Goal: Information Seeking & Learning: Learn about a topic

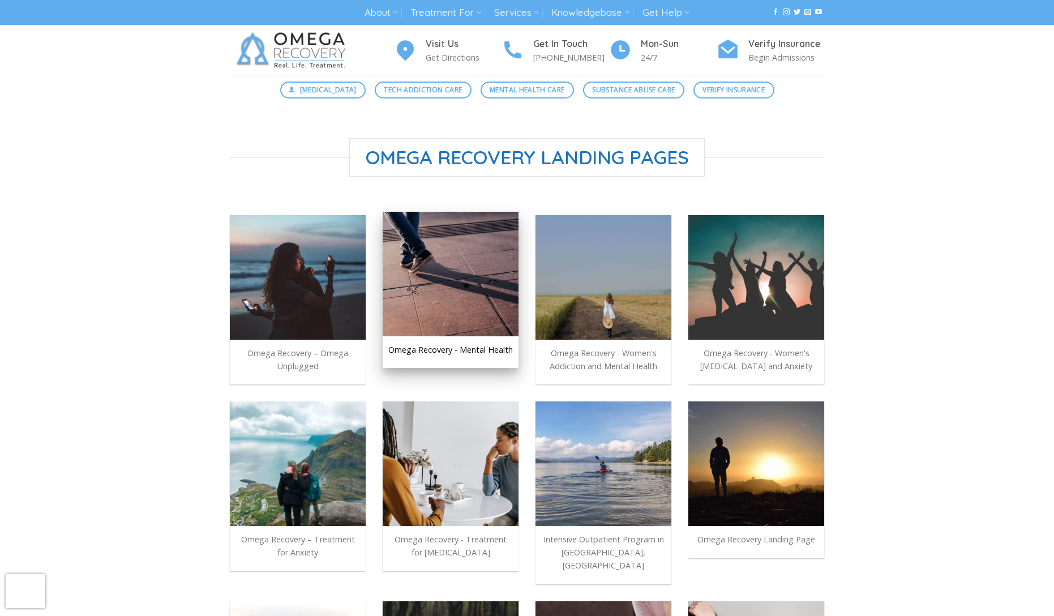
click at [446, 290] on img at bounding box center [451, 274] width 136 height 125
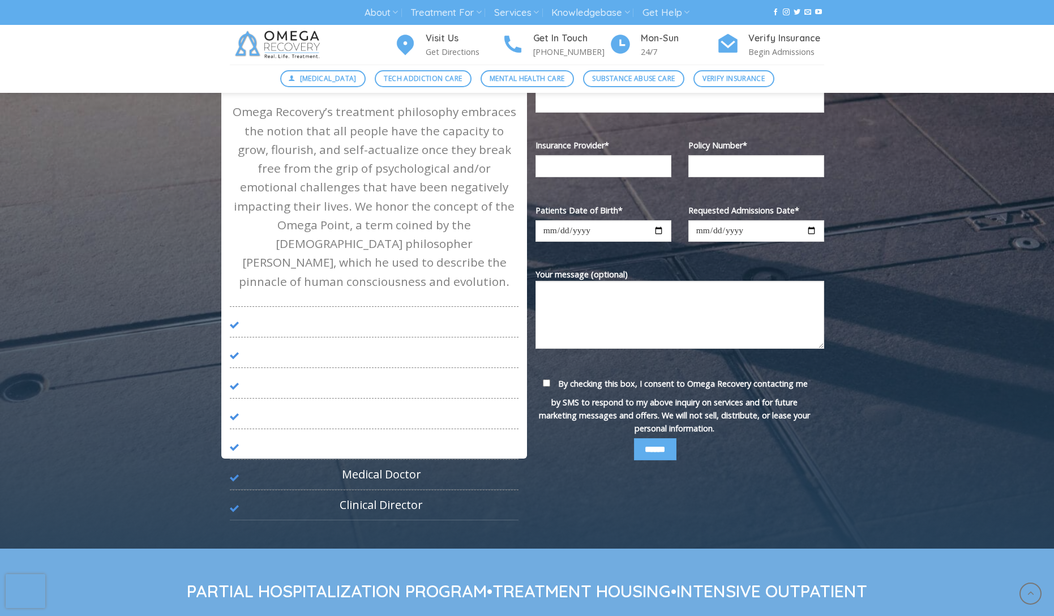
scroll to position [868, 0]
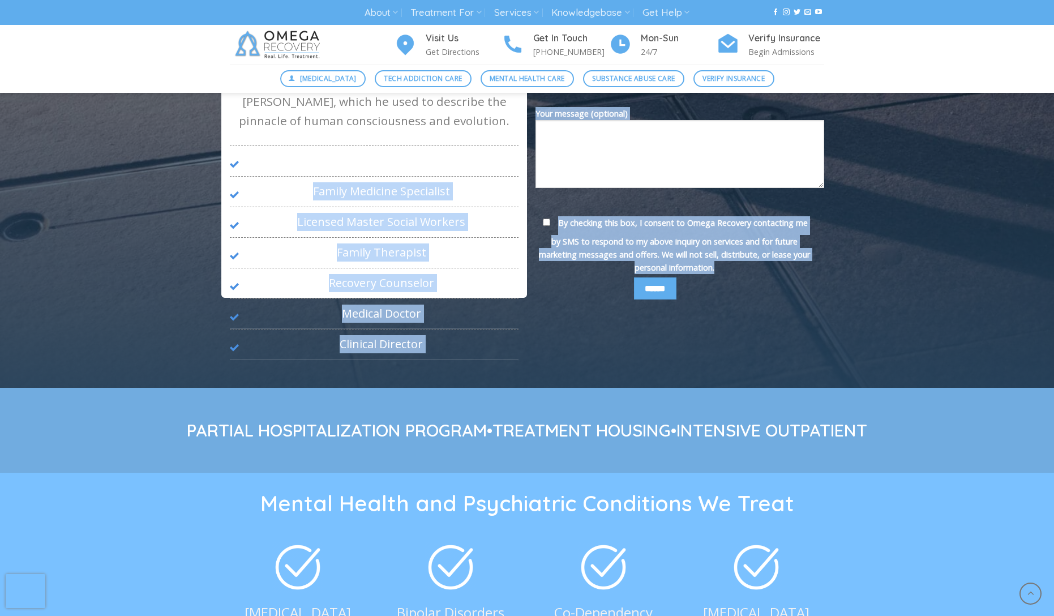
drag, startPoint x: 254, startPoint y: 177, endPoint x: 392, endPoint y: 404, distance: 265.6
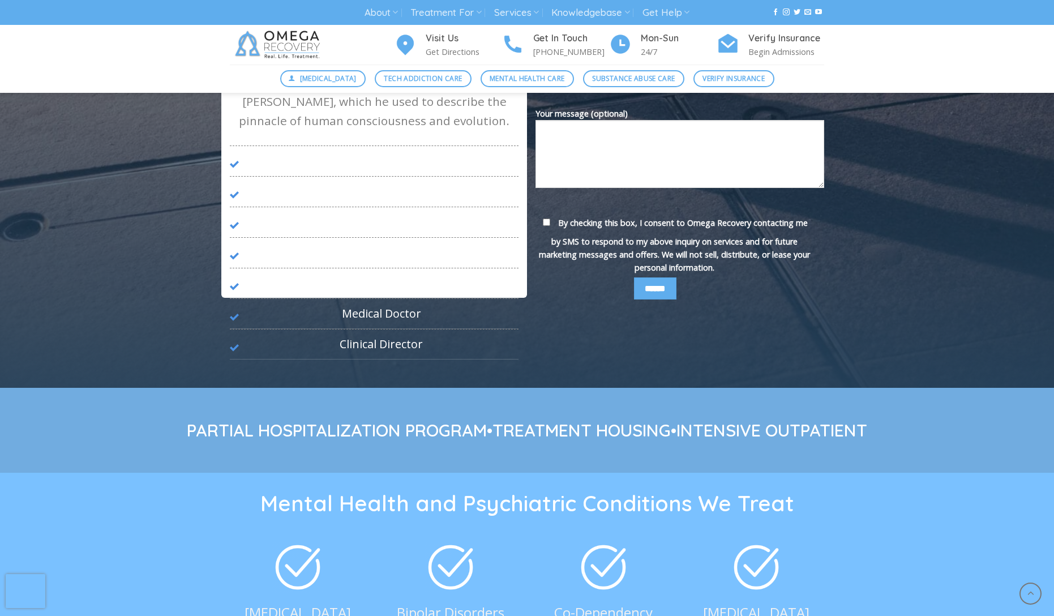
click at [426, 277] on li "Recovery Counselor" at bounding box center [374, 283] width 289 height 31
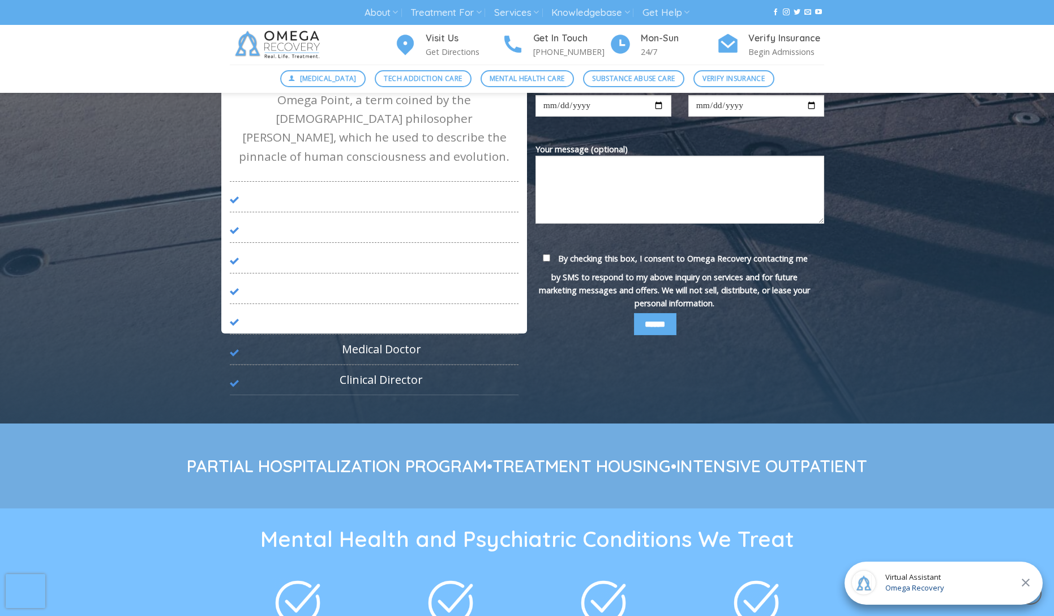
scroll to position [819, 0]
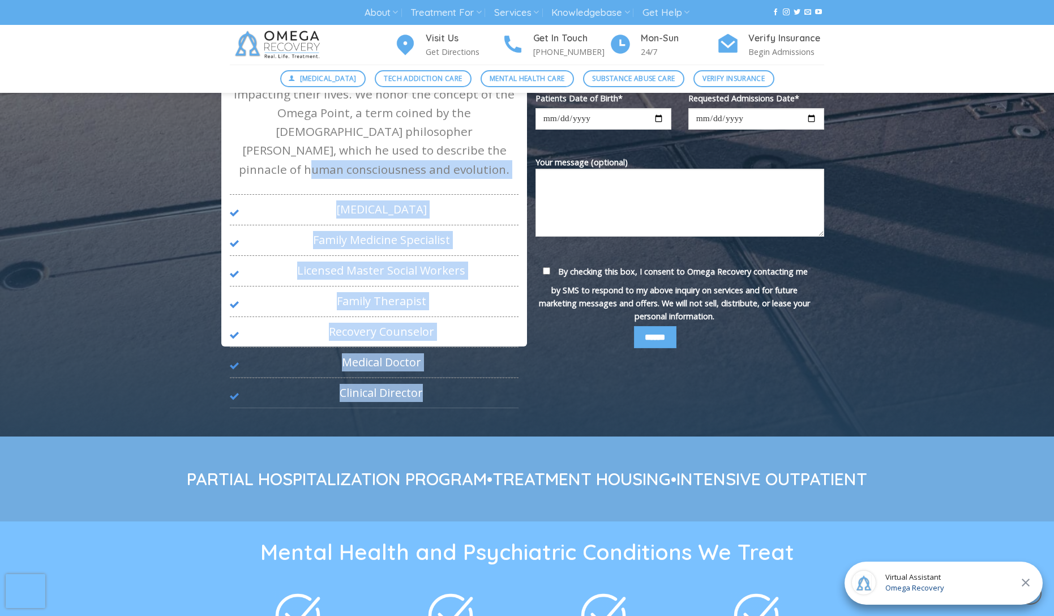
drag, startPoint x: 441, startPoint y: 383, endPoint x: 304, endPoint y: 154, distance: 267.3
click at [303, 153] on div "As Seen On:" at bounding box center [374, 147] width 289 height 521
click at [304, 154] on p "Omega Recovery’s treatment philosophy embraces the notion that all people have …" at bounding box center [374, 84] width 289 height 188
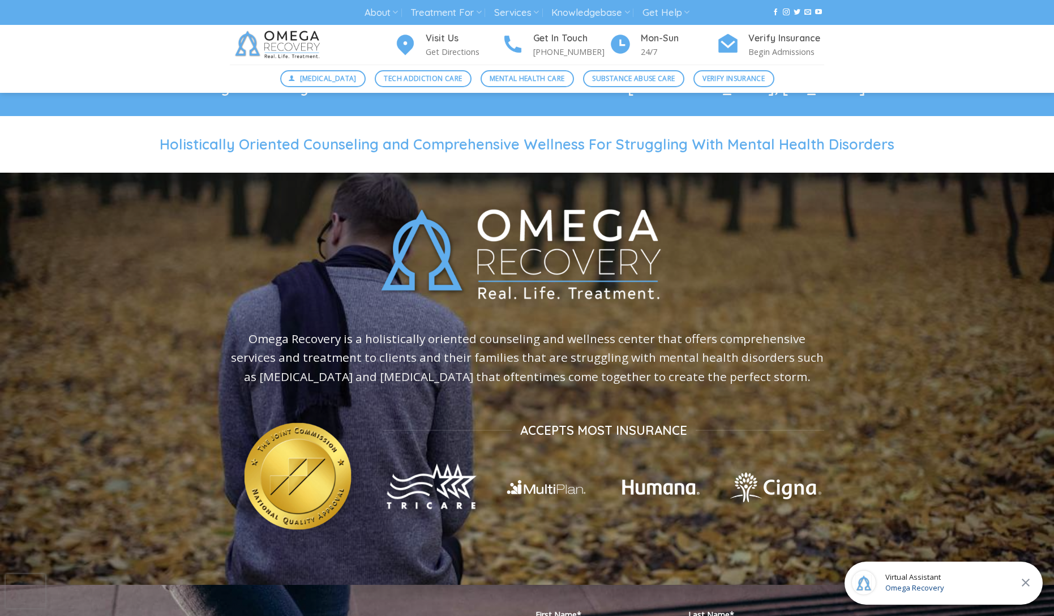
scroll to position [0, 0]
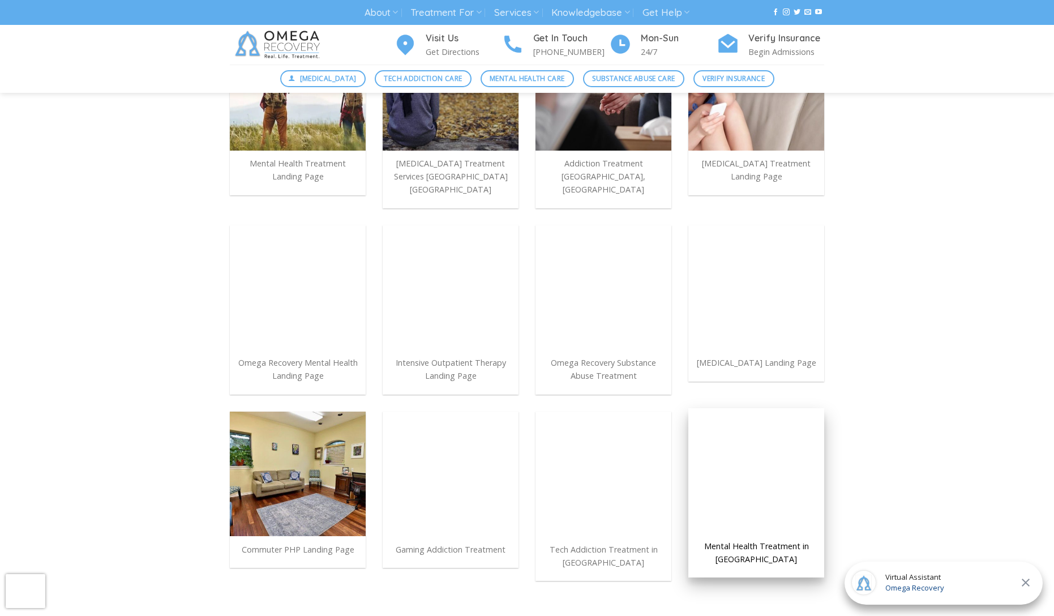
scroll to position [543, 0]
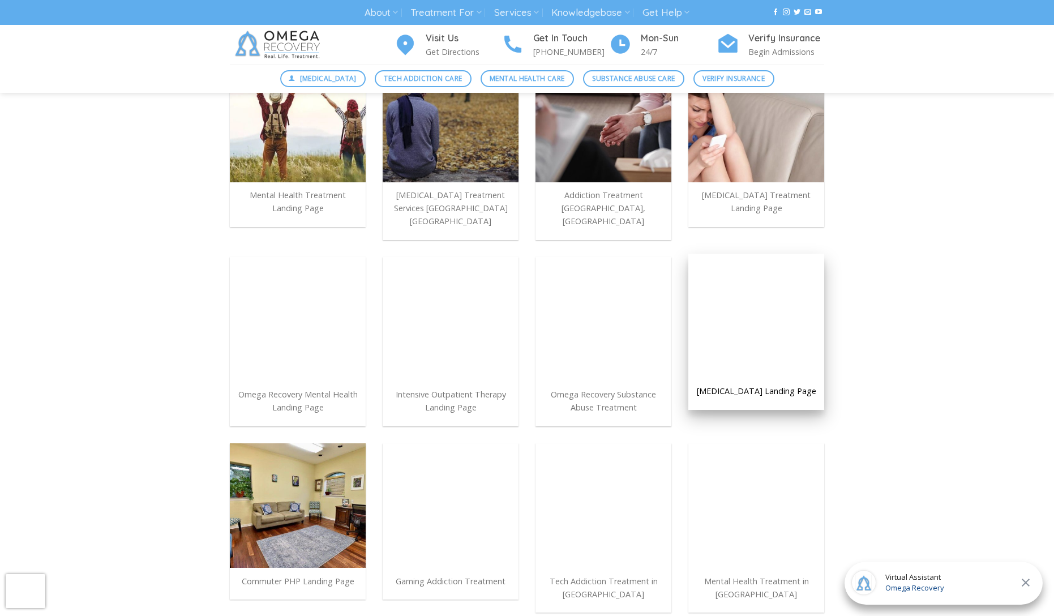
click at [759, 316] on div at bounding box center [756, 316] width 136 height 125
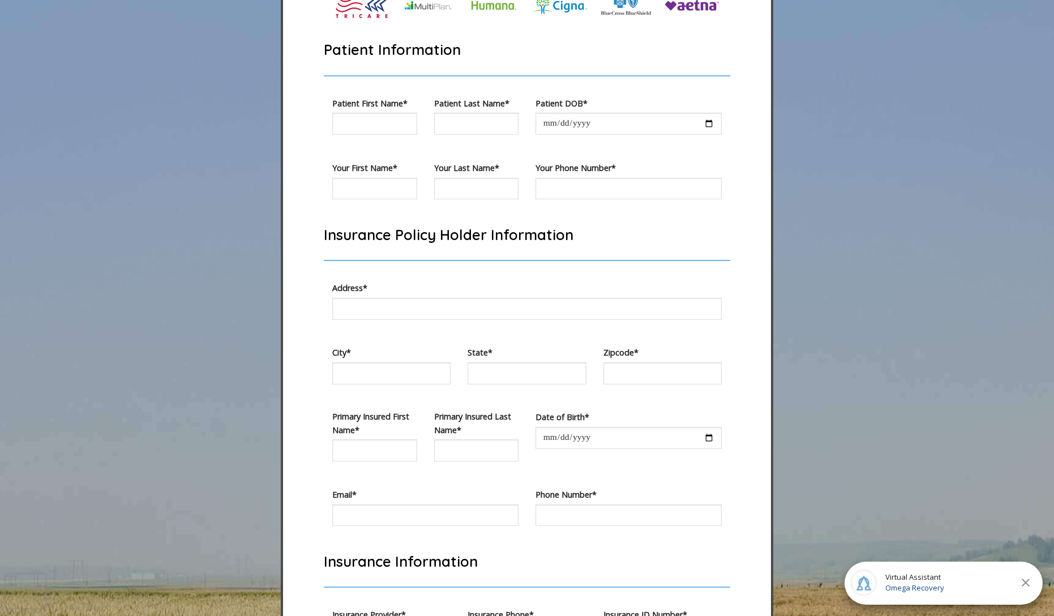
scroll to position [3023, 0]
